Goal: Use online tool/utility: Utilize a website feature to perform a specific function

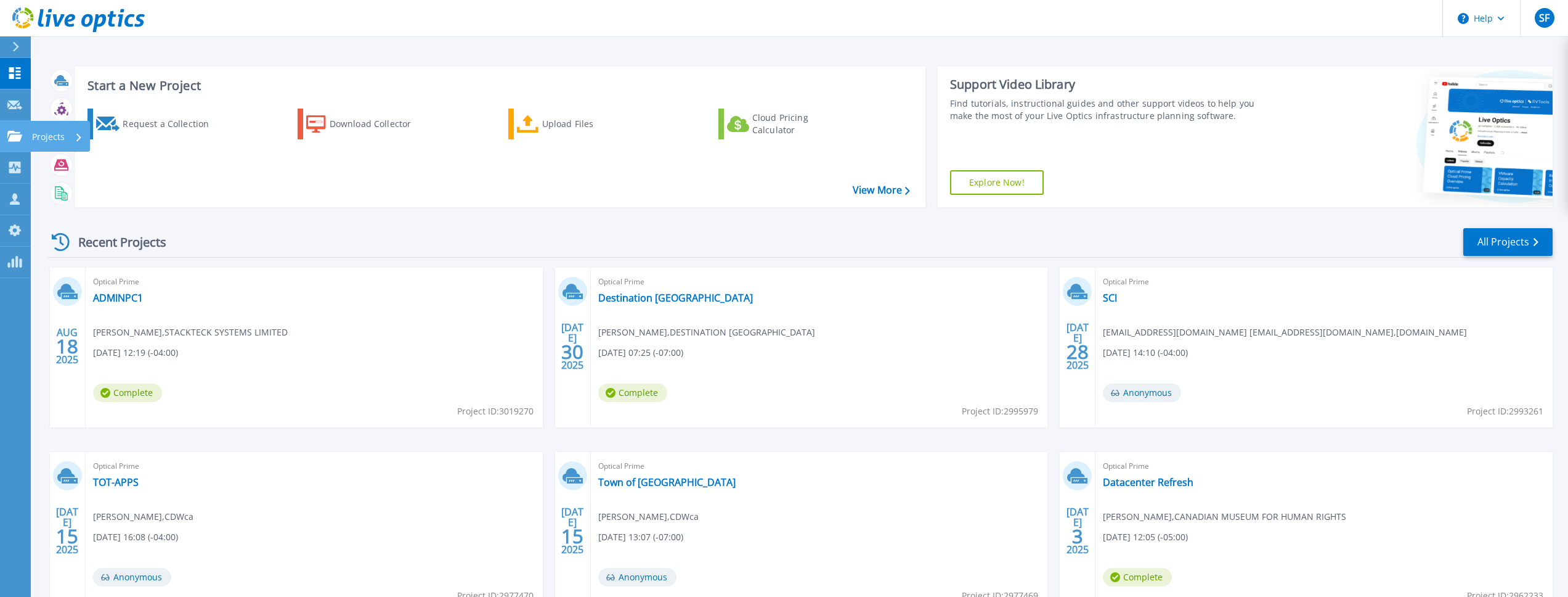
click at [15, 140] on icon at bounding box center [14, 136] width 15 height 10
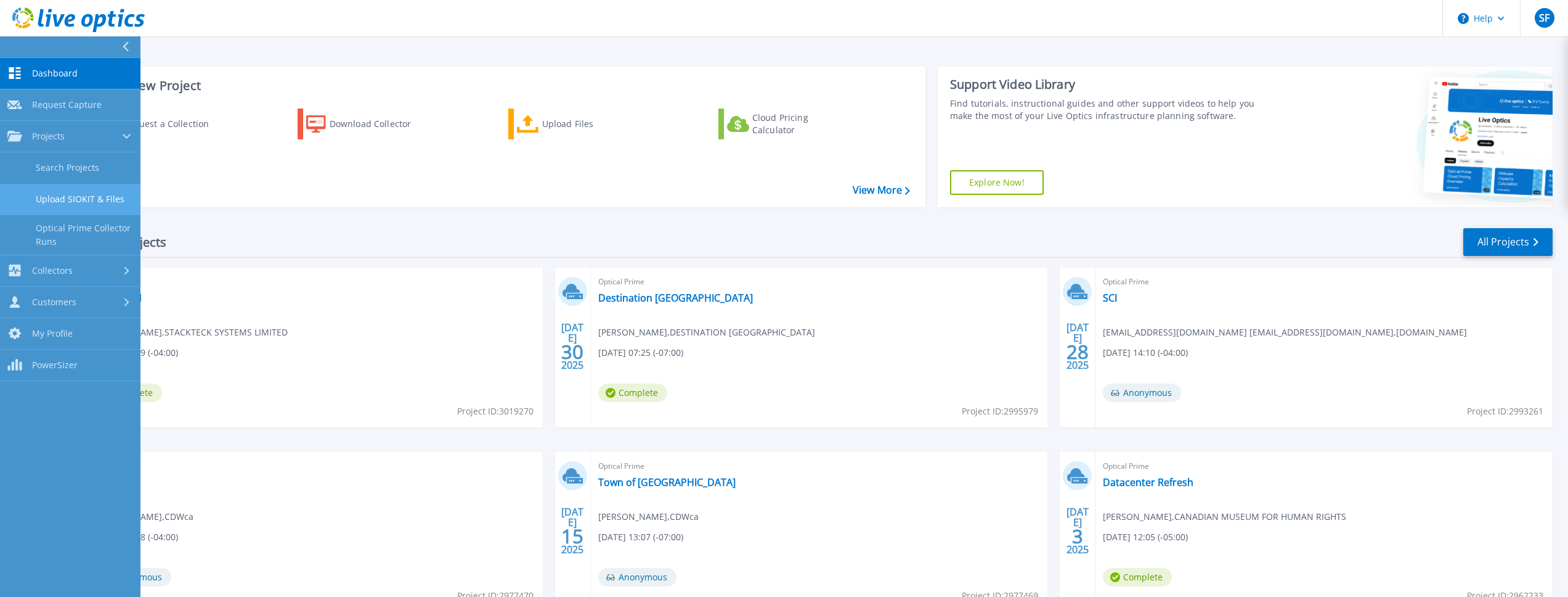
click at [88, 195] on link "Upload SIOKIT & Files" at bounding box center [70, 199] width 141 height 31
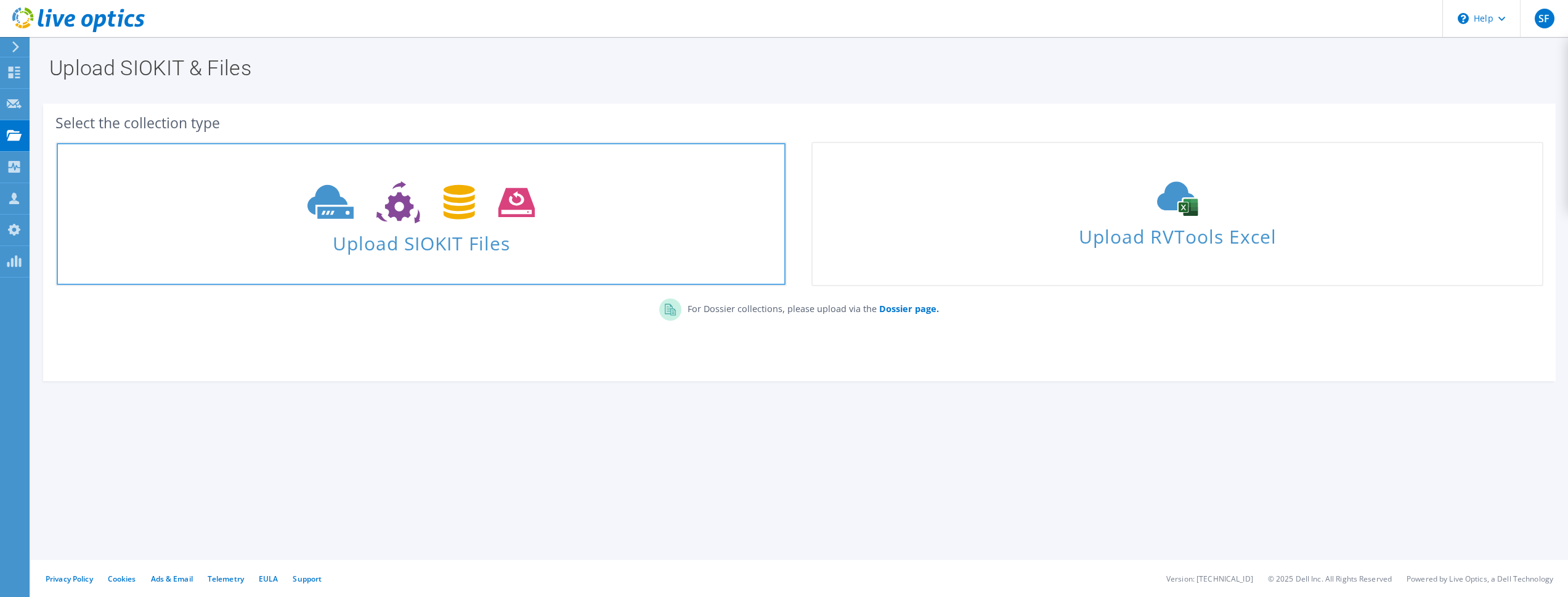
click at [542, 214] on span at bounding box center [421, 201] width 728 height 52
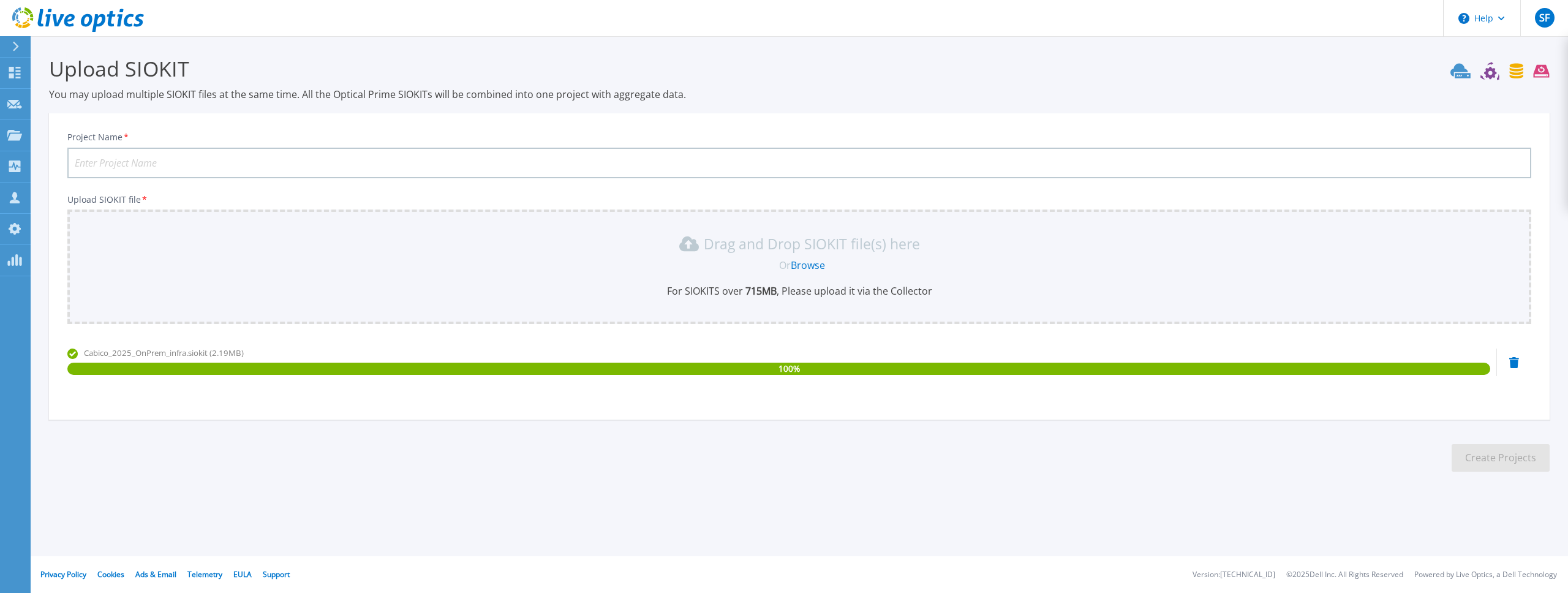
click at [197, 161] on input "Project Name *" at bounding box center [799, 163] width 1464 height 31
click at [199, 155] on input "Project Name *" at bounding box center [799, 163] width 1464 height 31
type input "Groupe [PERSON_NAME]"
click at [1480, 457] on button "Create Projects" at bounding box center [1500, 457] width 98 height 28
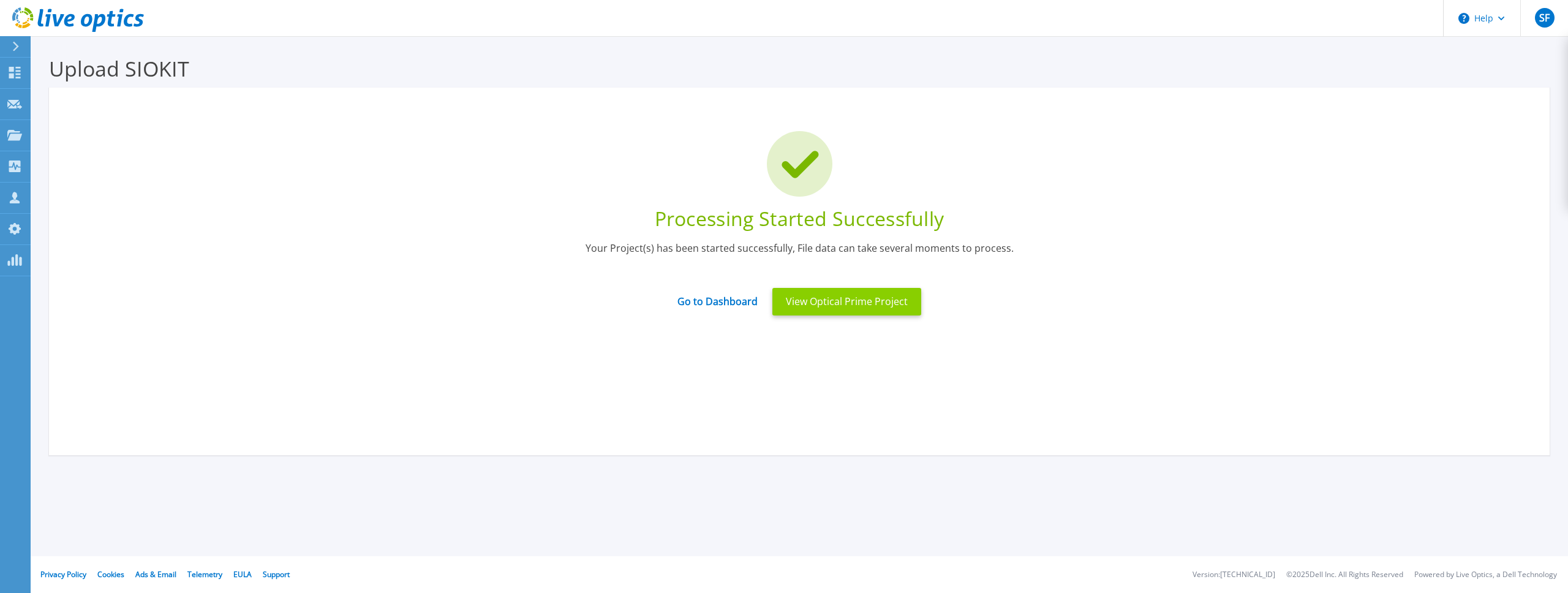
click at [847, 305] on button "View Optical Prime Project" at bounding box center [847, 301] width 149 height 28
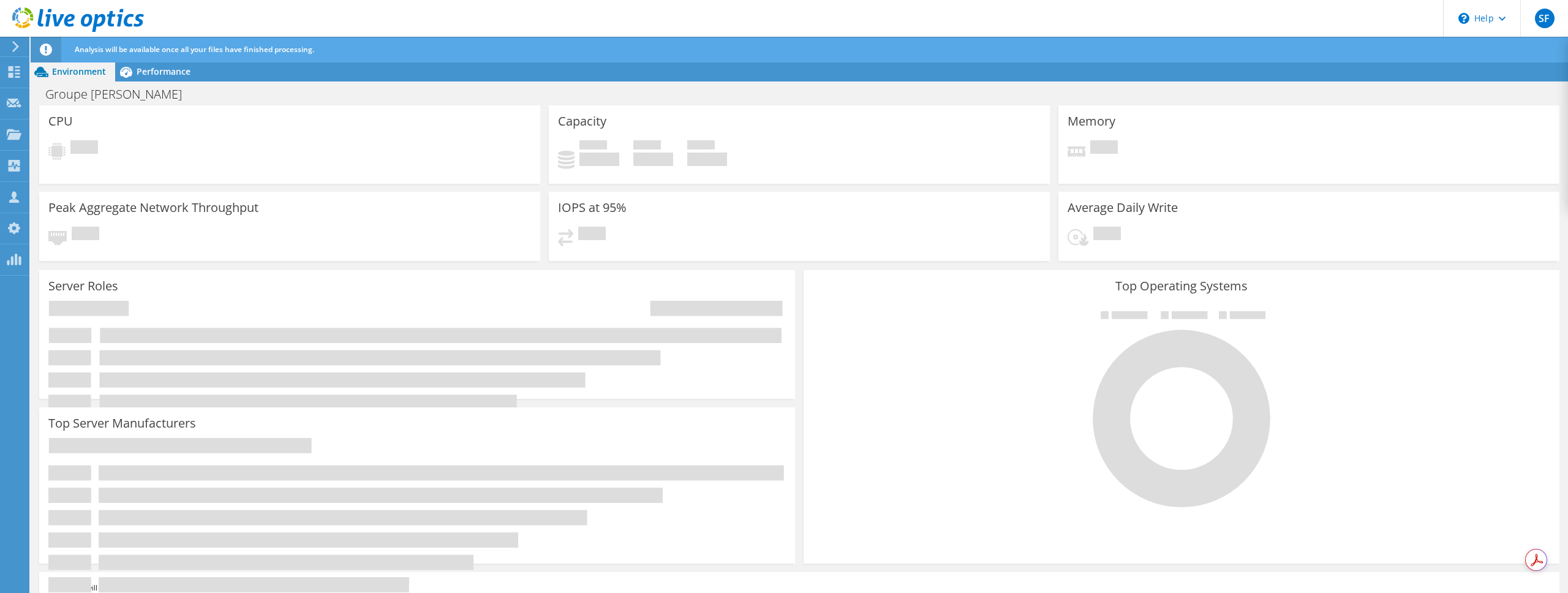
click at [566, 23] on header "SF OEM Team Member [PERSON_NAME] [EMAIL_ADDRESS][DOMAIN_NAME] Scale My Profile …" at bounding box center [784, 18] width 1568 height 37
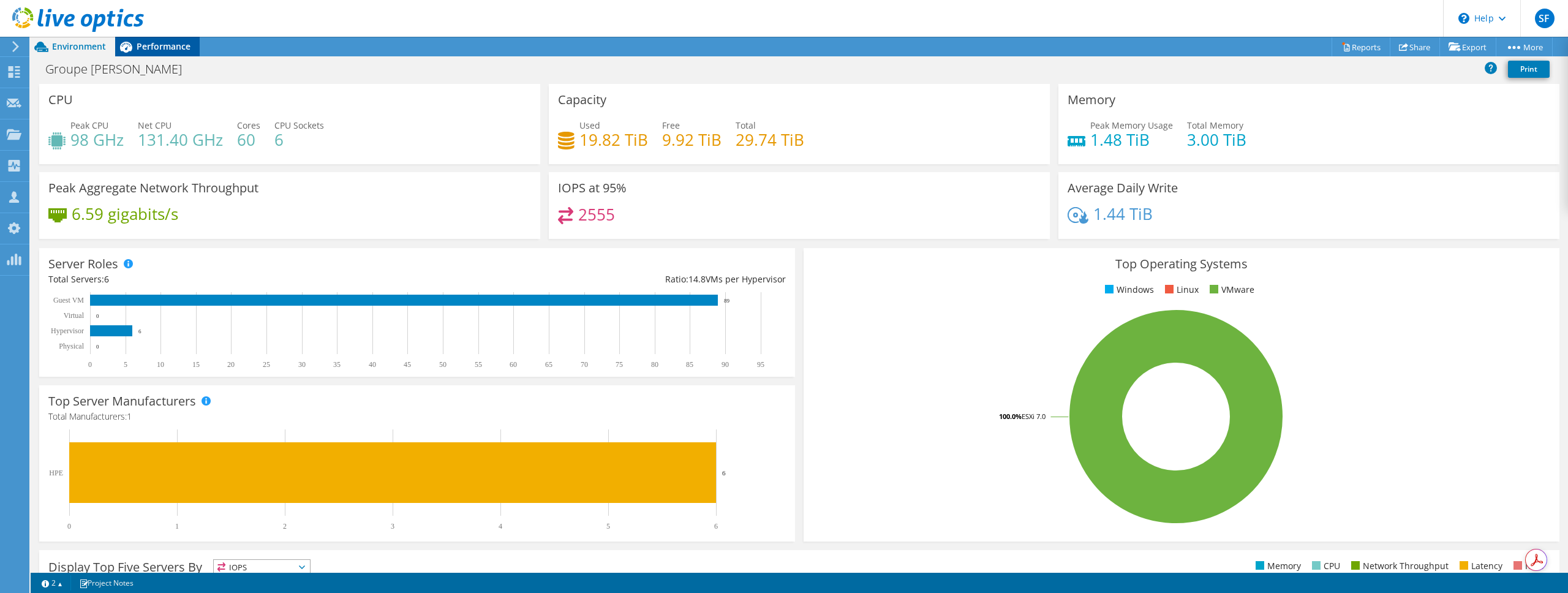
click at [183, 47] on span "Performance" at bounding box center [164, 46] width 54 height 12
